Goal: Use online tool/utility

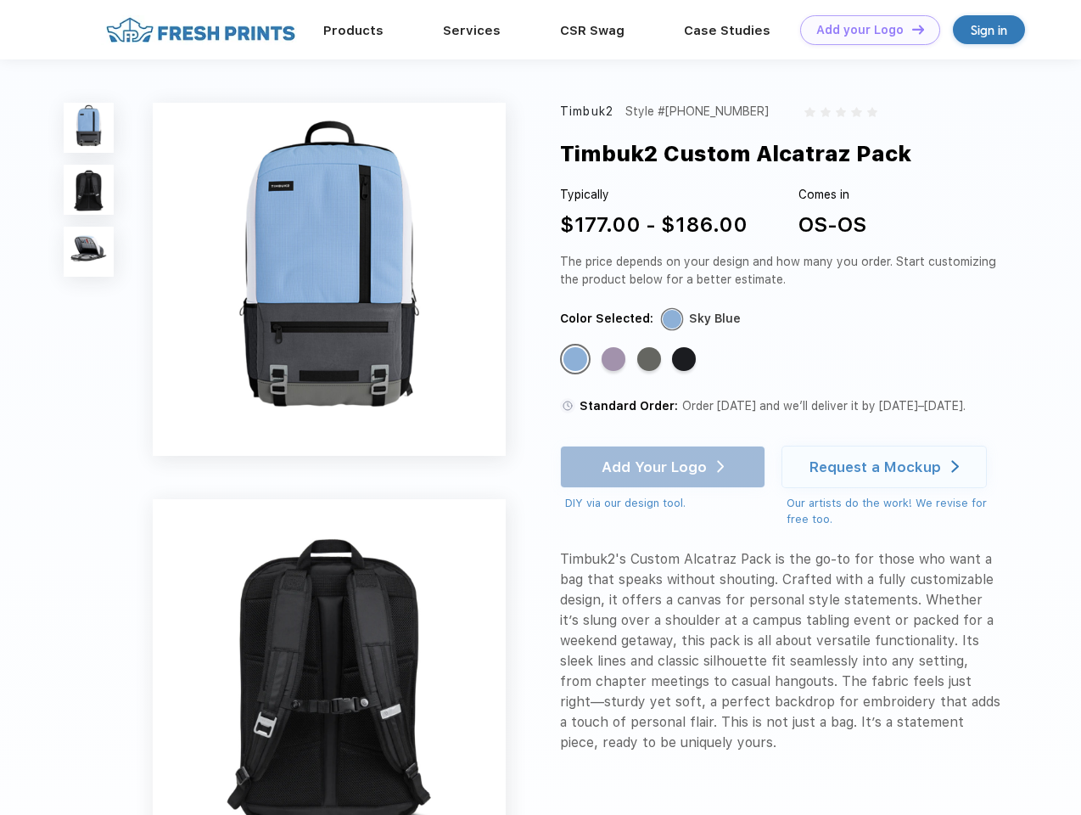
click at [864, 30] on link "Add your Logo Design Tool" at bounding box center [870, 30] width 140 height 30
click at [0, 0] on div "Design Tool" at bounding box center [0, 0] width 0 height 0
click at [911, 29] on link "Add your Logo Design Tool" at bounding box center [870, 30] width 140 height 30
click at [89, 127] on img at bounding box center [89, 128] width 50 height 50
click at [89, 190] on img at bounding box center [89, 190] width 50 height 50
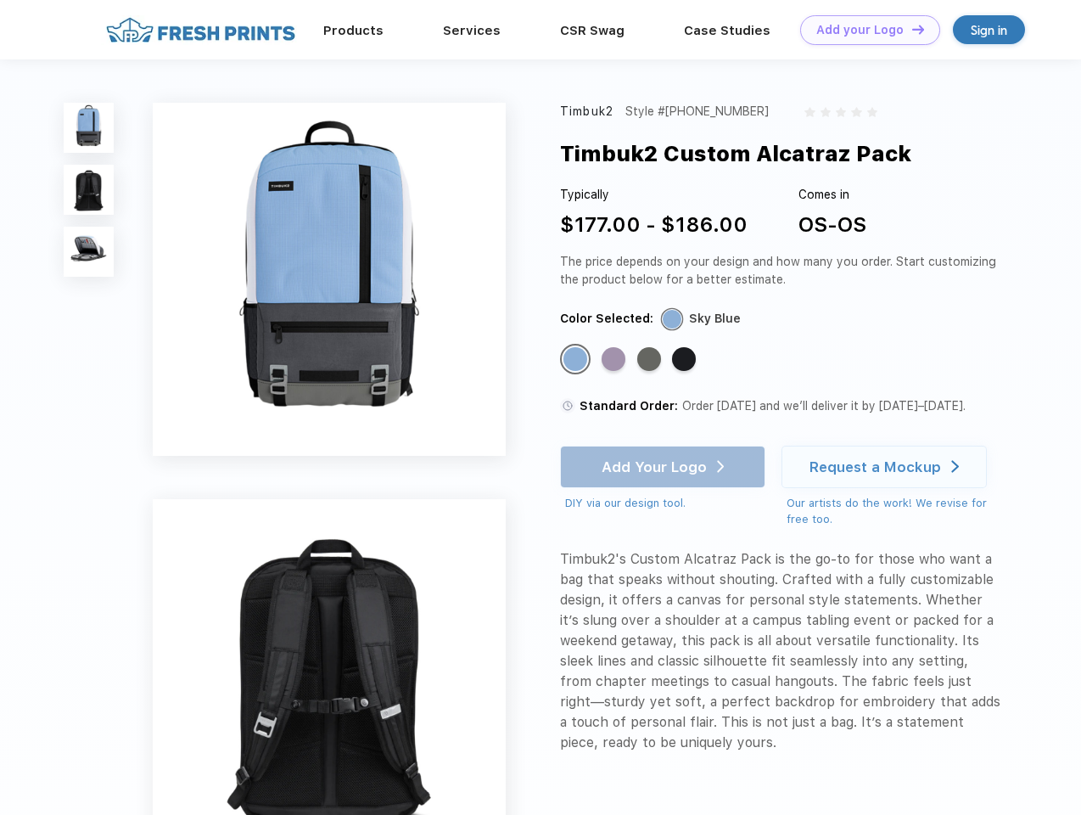
click at [89, 252] on img at bounding box center [89, 252] width 50 height 50
click at [577, 360] on div "Standard Color" at bounding box center [575, 359] width 24 height 24
click at [615, 360] on div "Standard Color" at bounding box center [614, 359] width 24 height 24
click at [651, 360] on div "Standard Color" at bounding box center [649, 359] width 24 height 24
click at [686, 360] on div "Standard Color" at bounding box center [684, 359] width 24 height 24
